Goal: Book appointment/travel/reservation

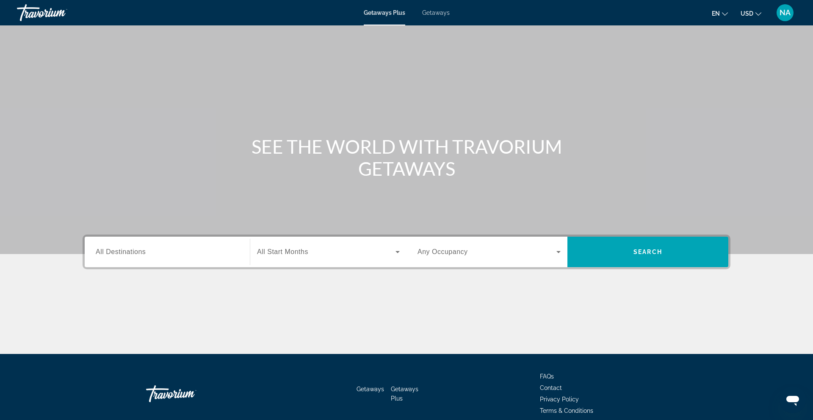
click at [120, 252] on span "All Destinations" at bounding box center [121, 251] width 50 height 7
click at [120, 252] on input "Destination All Destinations" at bounding box center [167, 252] width 143 height 10
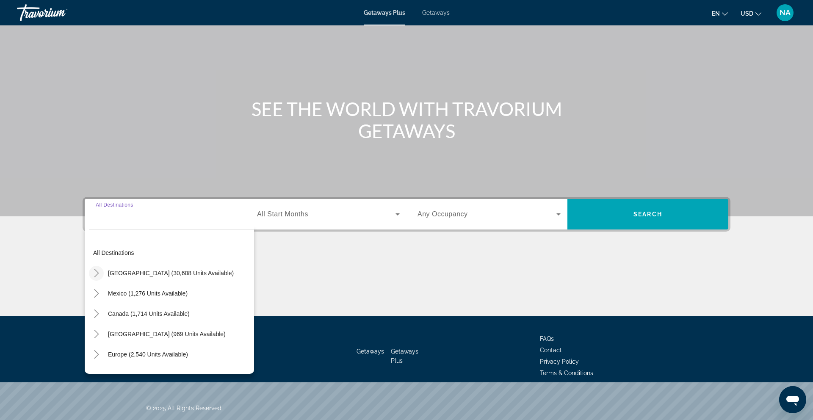
click at [97, 273] on icon "Toggle United States (30,608 units available)" at bounding box center [96, 273] width 8 height 8
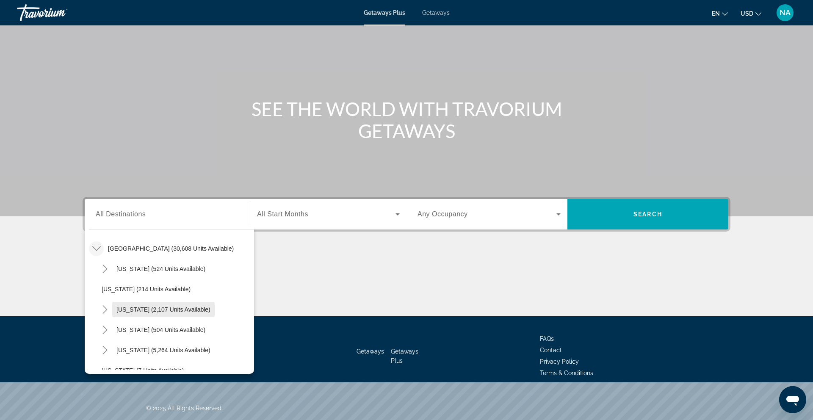
scroll to position [34, 0]
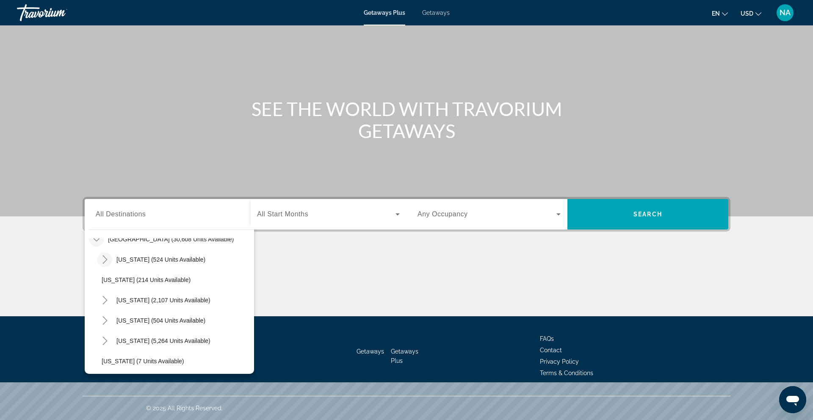
click at [105, 260] on icon "Toggle Arizona (524 units available)" at bounding box center [105, 259] width 8 height 8
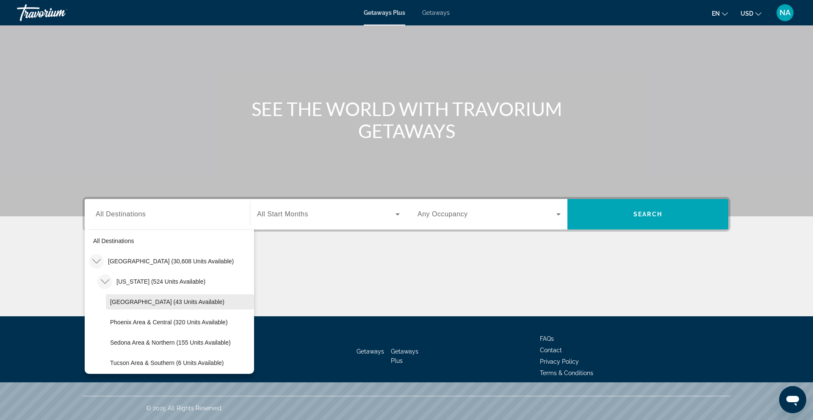
scroll to position [4, 0]
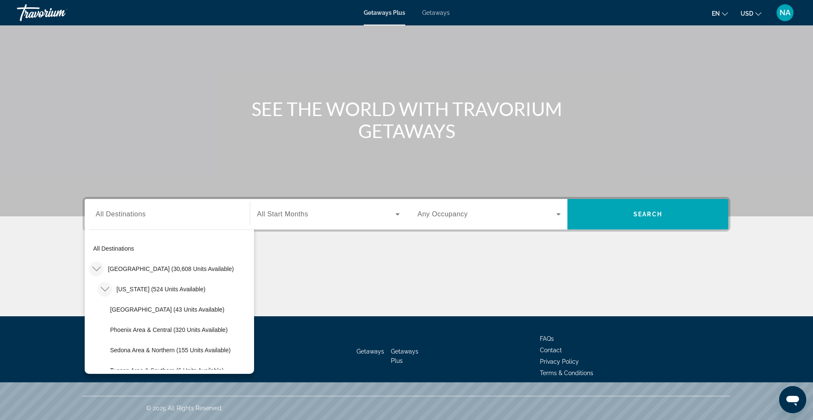
click at [103, 290] on icon "Toggle Arizona (524 units available)" at bounding box center [104, 289] width 8 height 5
click at [102, 270] on icon "Toggle Arizona (524 units available)" at bounding box center [105, 269] width 8 height 8
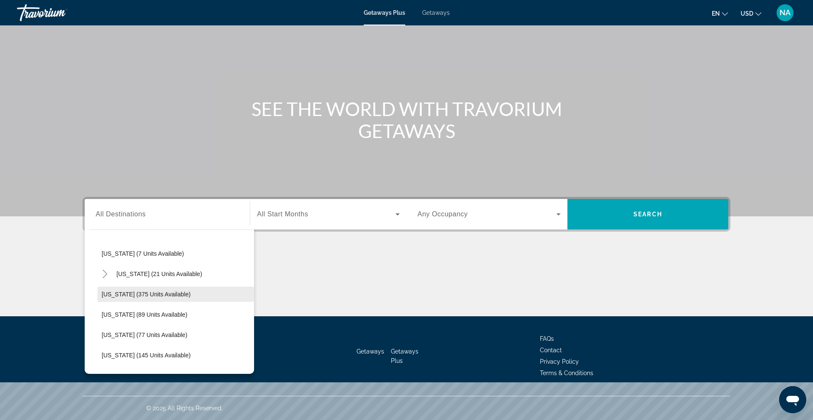
scroll to position [123, 0]
click at [146, 291] on span "[US_STATE] (21 units available)" at bounding box center [159, 292] width 86 height 7
type input "**********"
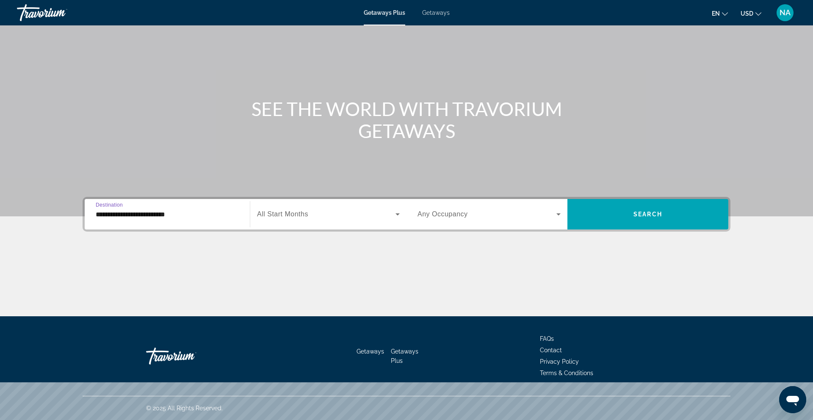
click at [344, 211] on span "Search widget" at bounding box center [326, 214] width 138 height 10
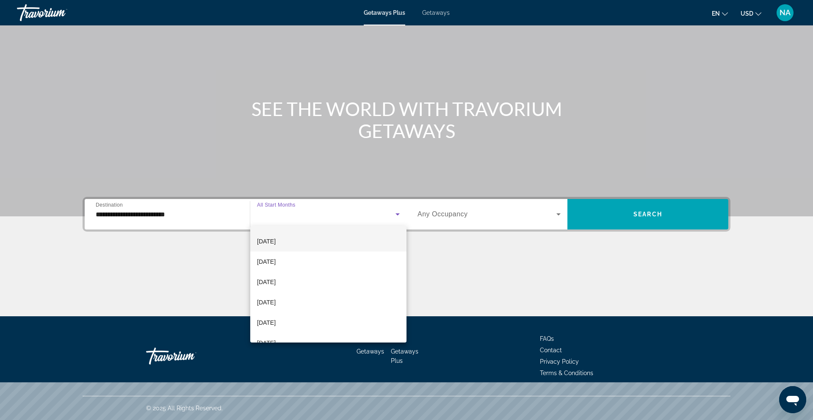
scroll to position [21, 0]
click at [276, 242] on span "[DATE]" at bounding box center [266, 239] width 19 height 10
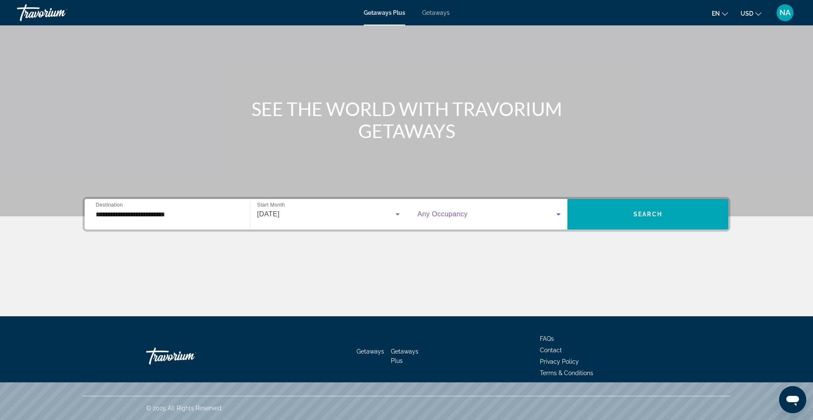
click at [469, 219] on span "Search widget" at bounding box center [487, 214] width 139 height 10
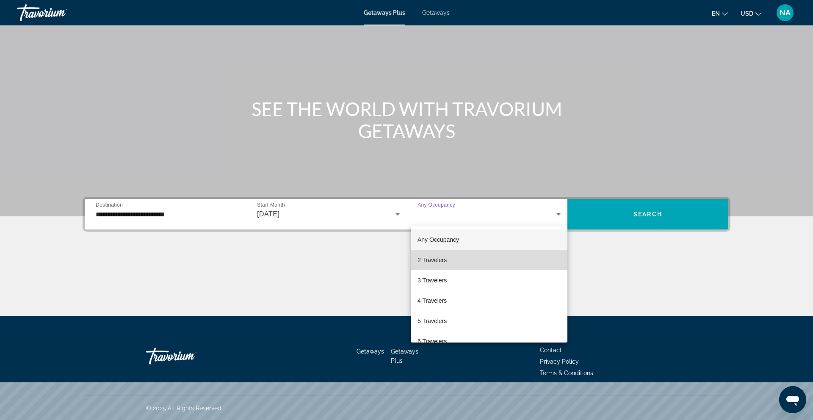
click at [437, 264] on span "2 Travelers" at bounding box center [432, 260] width 29 height 10
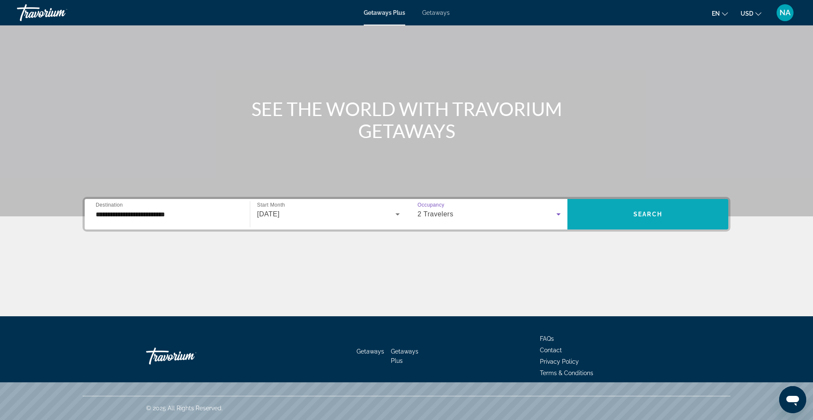
click at [659, 209] on button "Search" at bounding box center [648, 214] width 161 height 30
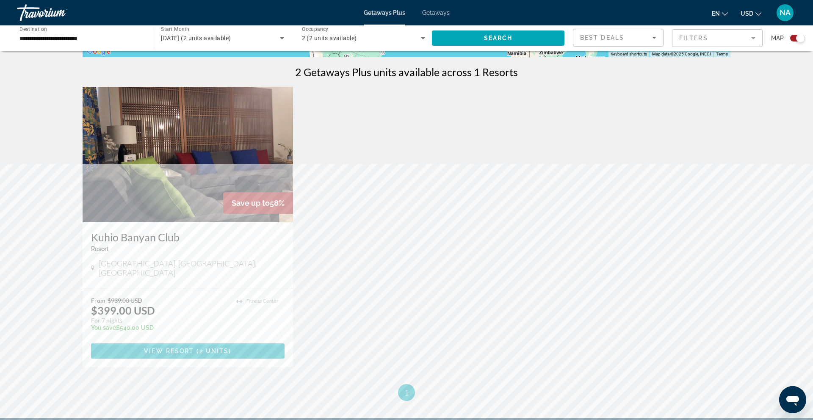
scroll to position [272, 0]
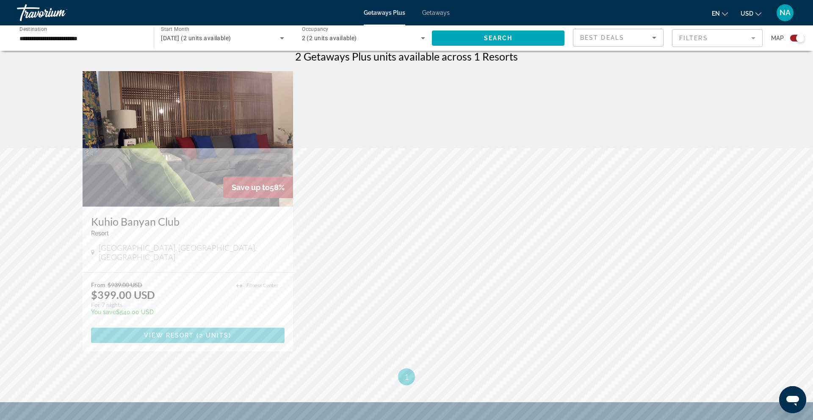
click at [166, 332] on span "View Resort" at bounding box center [169, 335] width 50 height 7
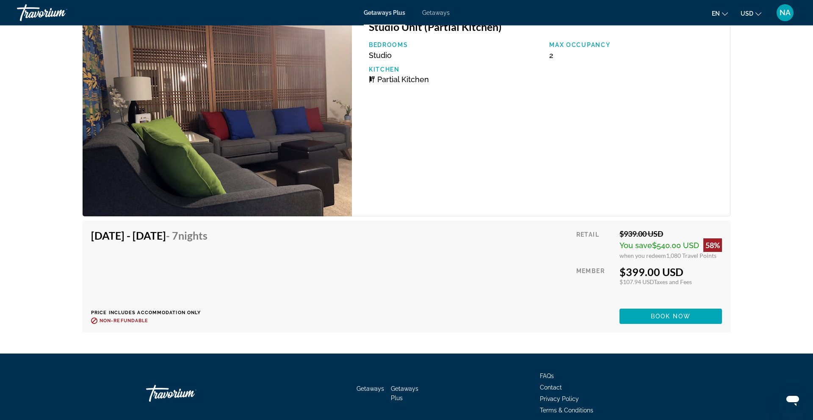
scroll to position [1415, 0]
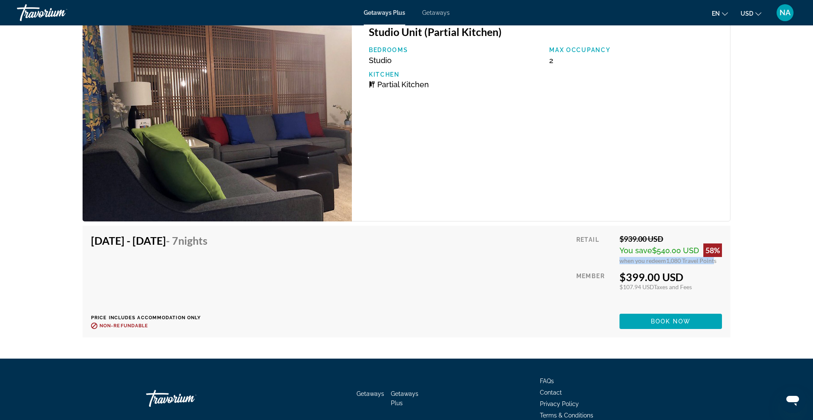
drag, startPoint x: 617, startPoint y: 260, endPoint x: 709, endPoint y: 260, distance: 91.9
click at [709, 260] on div "Retail $939.00 USD You save $540.00 USD 58% when you redeem 1,080 Travel Points…" at bounding box center [649, 281] width 146 height 95
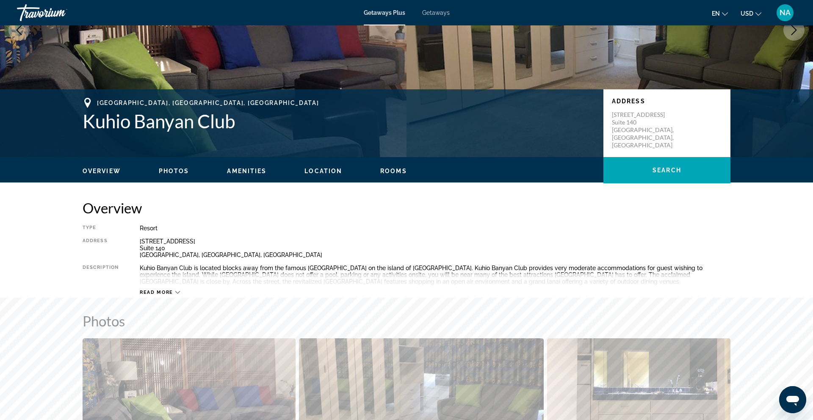
scroll to position [0, 0]
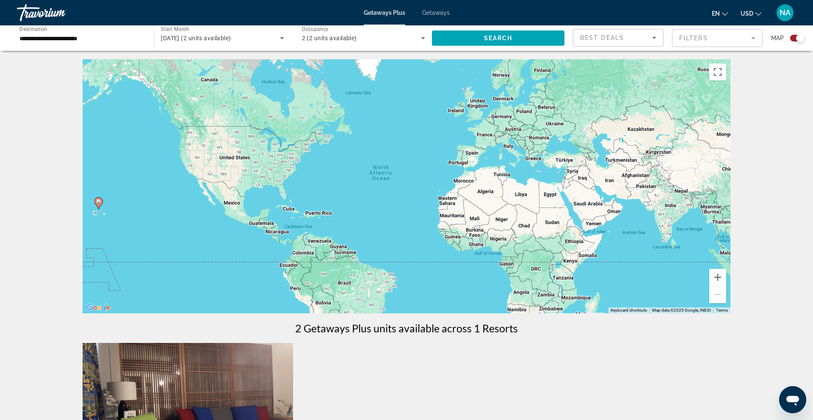
click at [112, 36] on input "**********" at bounding box center [80, 38] width 123 height 10
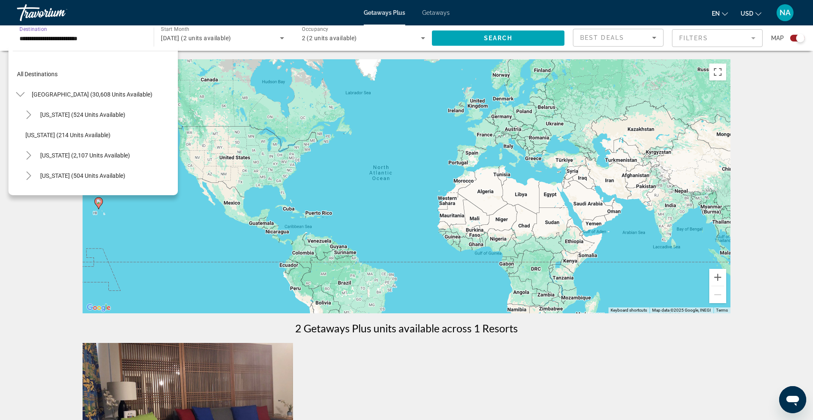
scroll to position [111, 0]
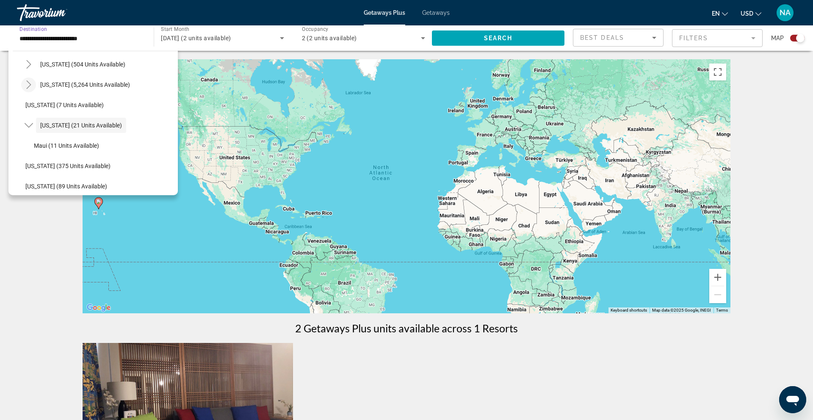
click at [31, 81] on icon "Toggle Florida (5,264 units available)" at bounding box center [29, 84] width 8 height 8
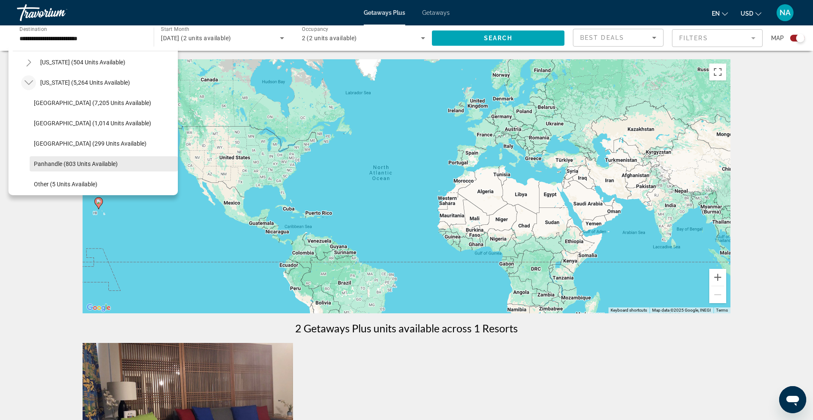
scroll to position [103, 0]
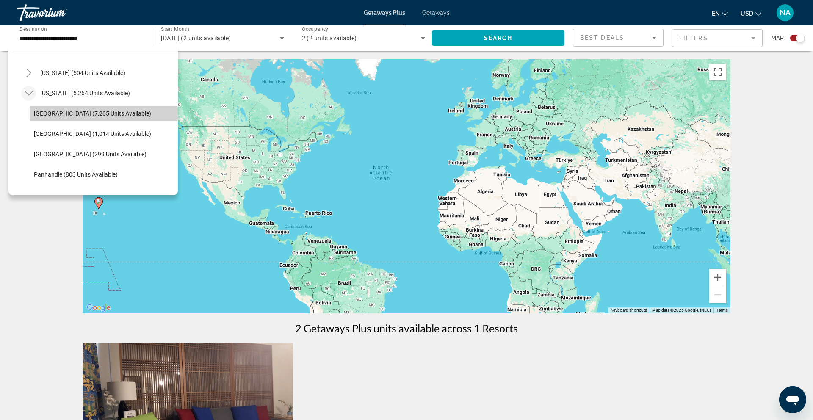
click at [98, 113] on span "[GEOGRAPHIC_DATA] (7,205 units available)" at bounding box center [92, 113] width 117 height 7
type input "**********"
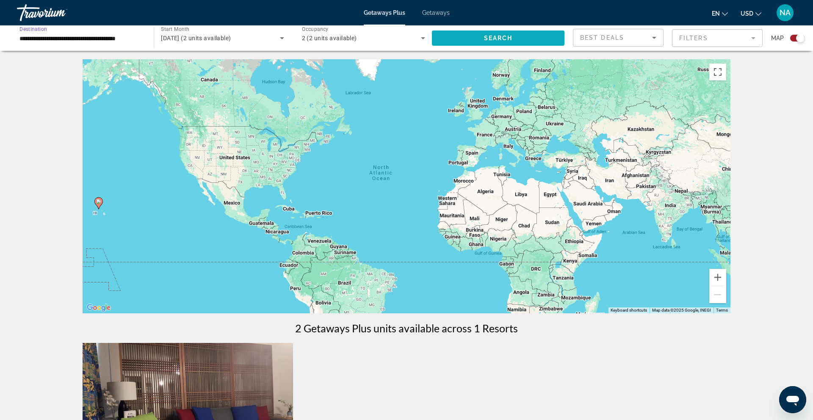
click at [529, 34] on span "Search widget" at bounding box center [498, 38] width 133 height 20
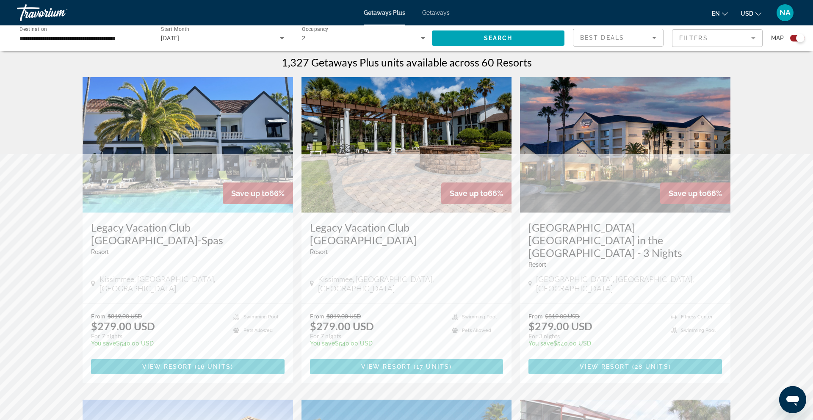
scroll to position [262, 0]
